Goal: Task Accomplishment & Management: Use online tool/utility

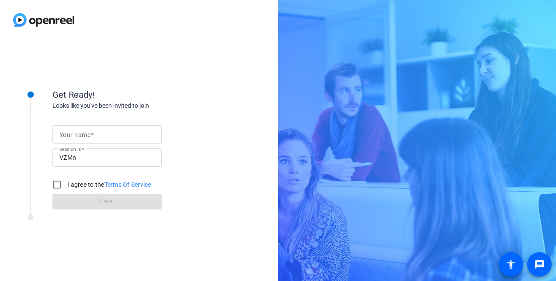
click at [85, 133] on mat-label "Your name" at bounding box center [74, 135] width 31 height 7
click at [85, 133] on input "Your name" at bounding box center [106, 134] width 95 height 10
type input "Gary Csaszar"
click at [59, 184] on input "I agree to the Terms Of Service" at bounding box center [56, 184] width 17 height 17
checkbox input "true"
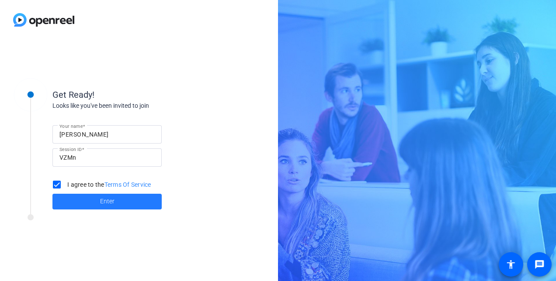
click at [74, 199] on span at bounding box center [106, 201] width 109 height 21
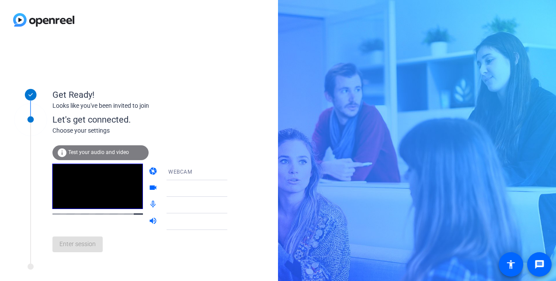
click at [234, 188] on icon at bounding box center [236, 189] width 4 height 2
click at [231, 188] on icon at bounding box center [236, 189] width 10 height 10
click at [234, 205] on icon at bounding box center [236, 205] width 4 height 2
click at [128, 151] on div "info Test your audio and video" at bounding box center [100, 152] width 96 height 15
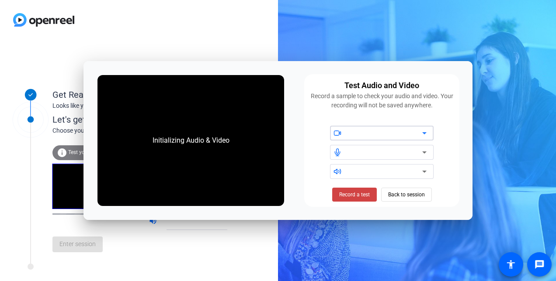
click at [423, 152] on icon at bounding box center [424, 152] width 10 height 10
click at [365, 194] on span "Record a test" at bounding box center [354, 195] width 31 height 8
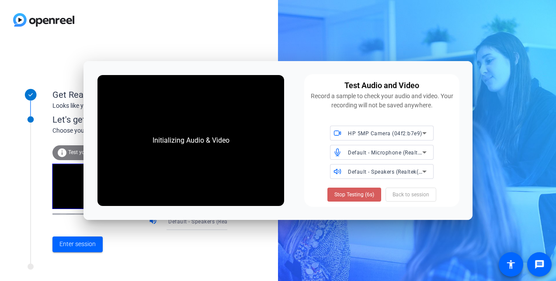
click at [357, 195] on span "Stop Testing (6s)" at bounding box center [354, 195] width 40 height 8
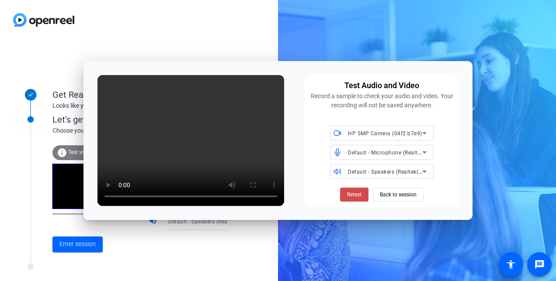
click at [357, 197] on span "Retest" at bounding box center [354, 195] width 14 height 8
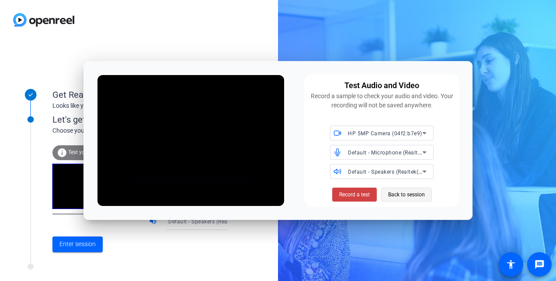
click at [399, 193] on span "Back to session" at bounding box center [406, 195] width 37 height 17
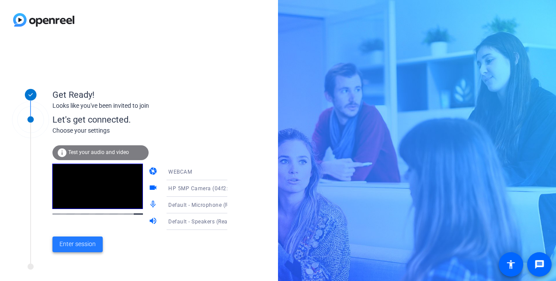
click at [92, 245] on span "Enter session" at bounding box center [77, 244] width 36 height 9
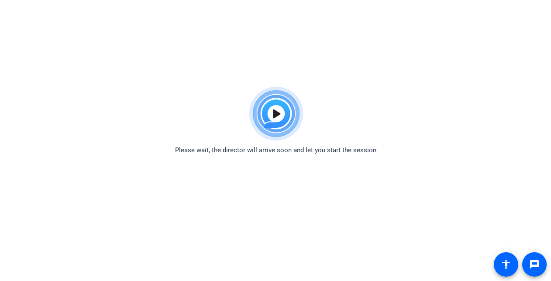
click at [150, 94] on div "Please wait, the director will arrive soon and let you start the session" at bounding box center [275, 119] width 551 height 73
click at [152, 43] on html "Accessibility Screen-Reader Guide, Feedback, and Issue Reporting | New window P…" at bounding box center [275, 140] width 551 height 281
click at [171, 183] on body "Accessibility Screen-Reader Guide, Feedback, and Issue Reporting | New window P…" at bounding box center [275, 223] width 551 height 281
click at [181, 106] on div "Please wait, the director will arrive soon and let you start the session" at bounding box center [275, 119] width 551 height 73
click at [275, 113] on img at bounding box center [276, 114] width 64 height 63
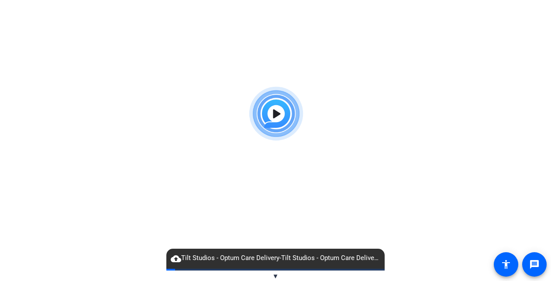
click at [276, 111] on img at bounding box center [276, 114] width 64 height 63
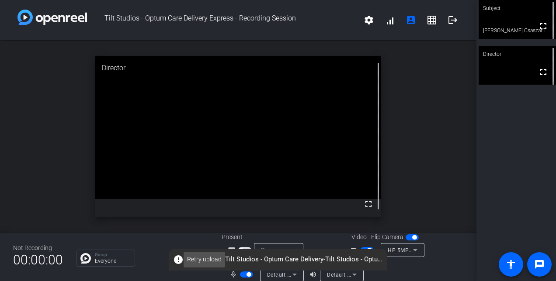
click at [212, 258] on span "Retry upload" at bounding box center [204, 259] width 35 height 9
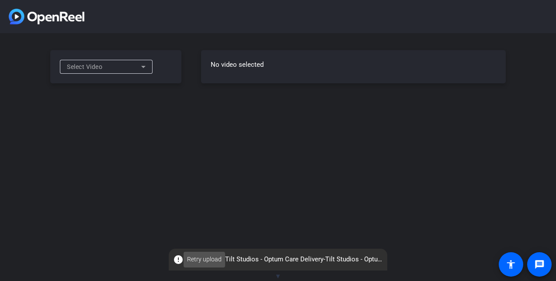
click at [204, 260] on span "Retry upload" at bounding box center [204, 259] width 35 height 9
click at [205, 260] on span "Retry upload" at bounding box center [204, 259] width 35 height 9
click at [207, 261] on span "Retry upload" at bounding box center [204, 259] width 35 height 9
click at [214, 260] on span "Retry upload" at bounding box center [204, 259] width 35 height 9
click at [202, 260] on span "Retry upload" at bounding box center [204, 259] width 35 height 9
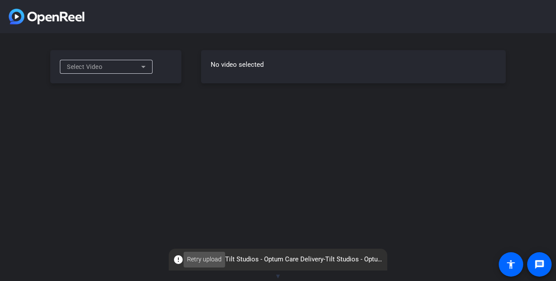
click at [207, 258] on span "Retry upload" at bounding box center [204, 259] width 35 height 9
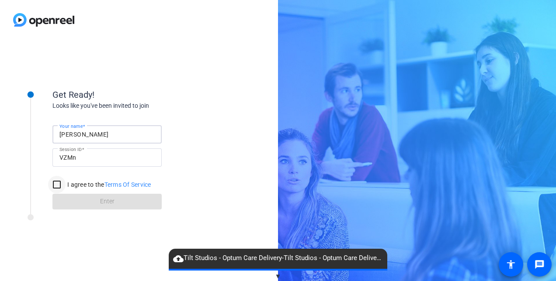
type input "[PERSON_NAME]"
click at [59, 184] on input "I agree to the Terms Of Service" at bounding box center [56, 184] width 17 height 17
checkbox input "true"
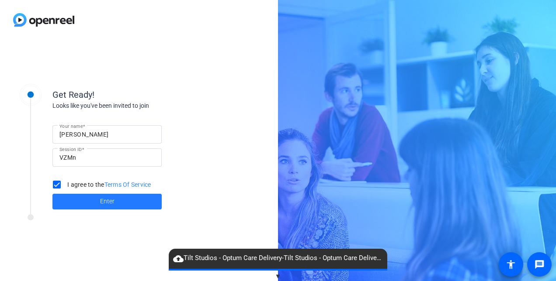
click at [75, 201] on span at bounding box center [106, 201] width 109 height 21
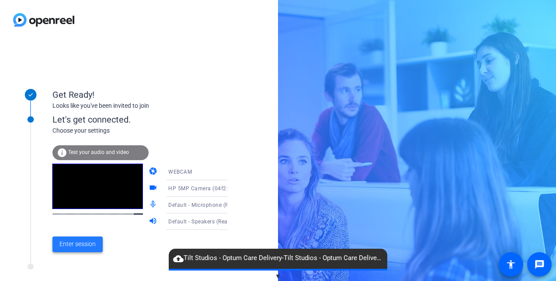
click at [88, 245] on span "Enter session" at bounding box center [77, 244] width 36 height 9
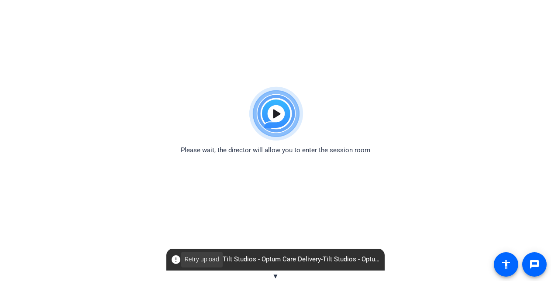
click at [184, 259] on span at bounding box center [202, 259] width 42 height 21
